Goal: Information Seeking & Learning: Find specific fact

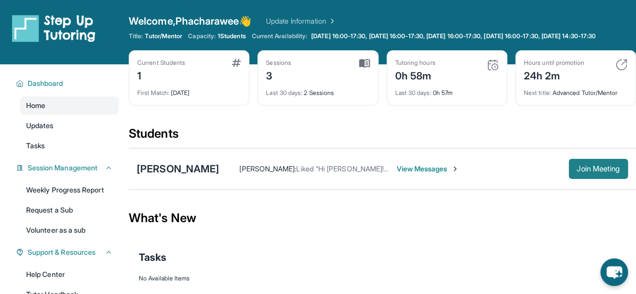
click at [598, 172] on span "Join Meeting" at bounding box center [597, 169] width 43 height 6
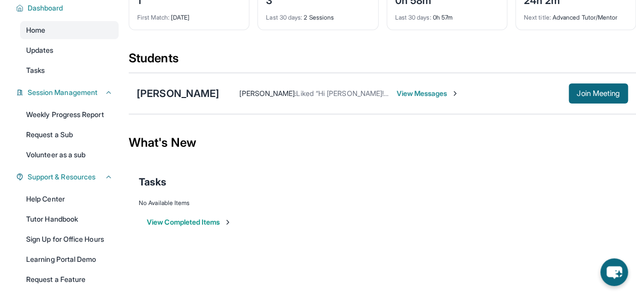
scroll to position [75, 0]
click at [421, 99] on span "View Messages" at bounding box center [427, 94] width 63 height 10
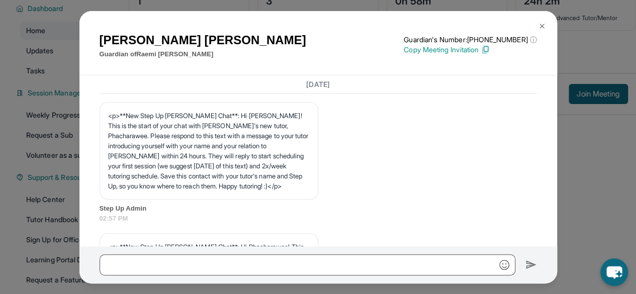
scroll to position [3940, 0]
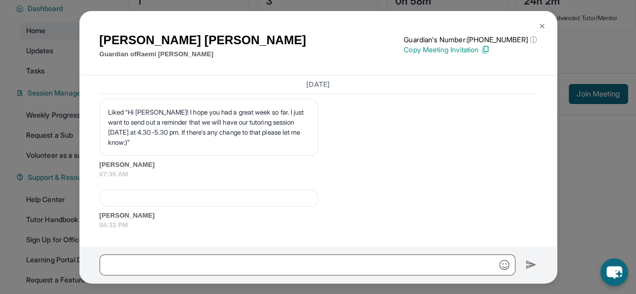
click at [543, 23] on img at bounding box center [542, 26] width 8 height 8
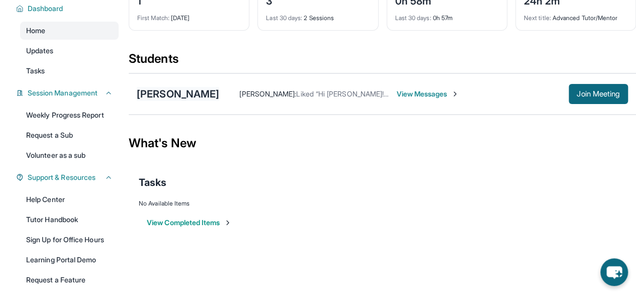
click at [186, 101] on div "[PERSON_NAME]" at bounding box center [178, 94] width 82 height 14
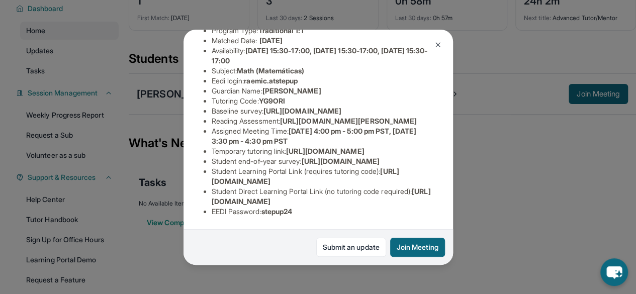
scroll to position [143, 0]
drag, startPoint x: 248, startPoint y: 73, endPoint x: 305, endPoint y: 72, distance: 57.3
click at [305, 76] on li "Eedi login : raemic.atstepup" at bounding box center [322, 81] width 221 height 10
copy span "raemic.atstepup"
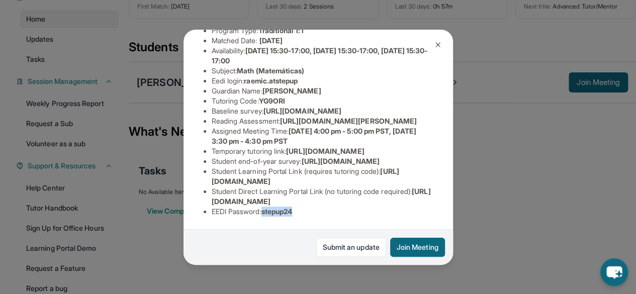
drag, startPoint x: 265, startPoint y: 205, endPoint x: 302, endPoint y: 201, distance: 37.9
click at [302, 207] on li "EEDI Password : stepup24" at bounding box center [322, 212] width 221 height 10
copy span "stepup24"
click at [280, 121] on span "[URL][DOMAIN_NAME][PERSON_NAME]" at bounding box center [348, 121] width 137 height 9
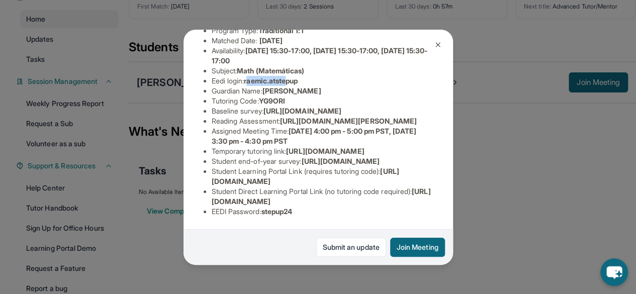
drag, startPoint x: 249, startPoint y: 88, endPoint x: 293, endPoint y: 87, distance: 44.2
click at [293, 85] on span "raemic.atstepup" at bounding box center [271, 80] width 54 height 9
drag, startPoint x: 247, startPoint y: 87, endPoint x: 315, endPoint y: 87, distance: 67.8
click at [315, 86] on li "Eedi login : raemic.atstepup" at bounding box center [322, 81] width 221 height 10
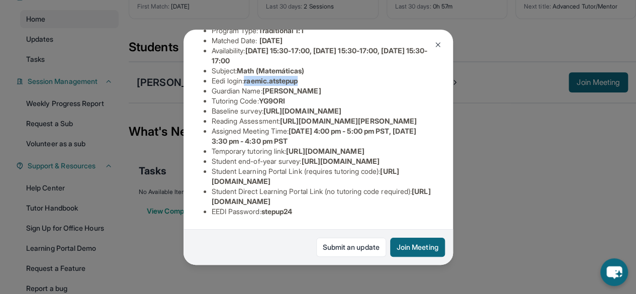
copy span "raemic.atstepup"
drag, startPoint x: 266, startPoint y: 202, endPoint x: 304, endPoint y: 201, distance: 38.7
click at [304, 207] on li "EEDI Password : stepup24" at bounding box center [322, 212] width 221 height 10
copy span "stepup24"
